Goal: Information Seeking & Learning: Learn about a topic

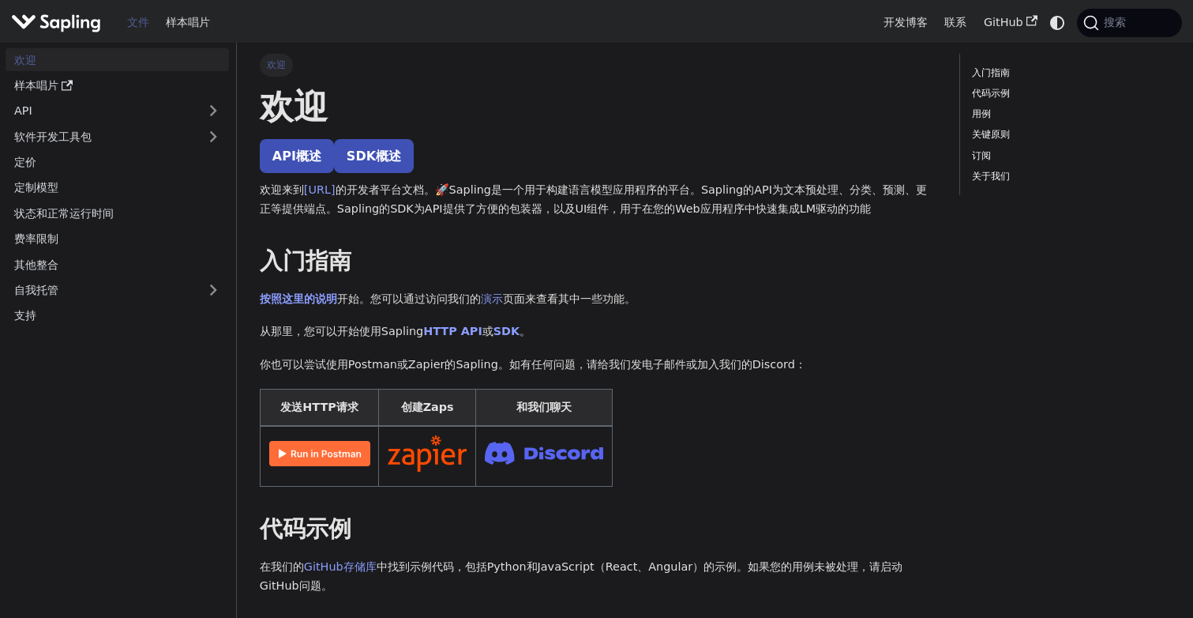
click at [141, 26] on link "文件" at bounding box center [137, 22] width 39 height 24
click at [301, 152] on link "API概述" at bounding box center [297, 156] width 74 height 34
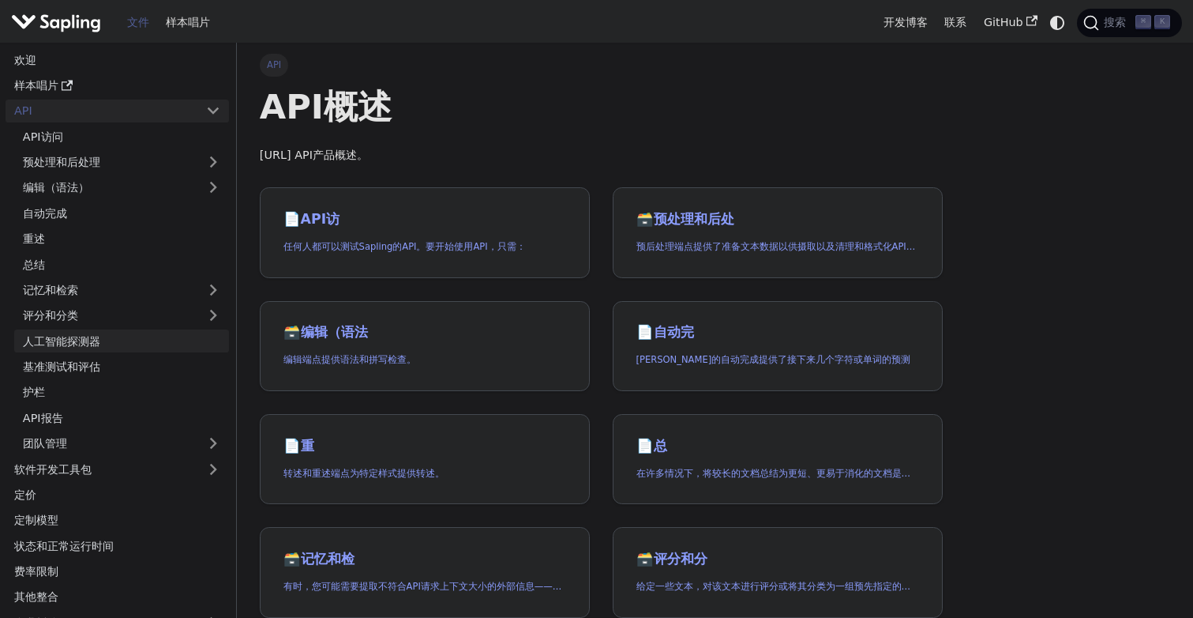
click at [60, 345] on link "人工智能探测器" at bounding box center [121, 340] width 215 height 23
